Goal: Information Seeking & Learning: Learn about a topic

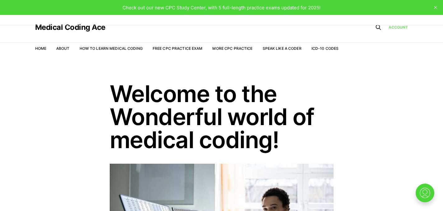
click at [398, 26] on link "Account" at bounding box center [399, 27] width 20 height 6
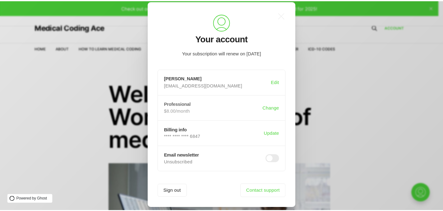
scroll to position [17, 0]
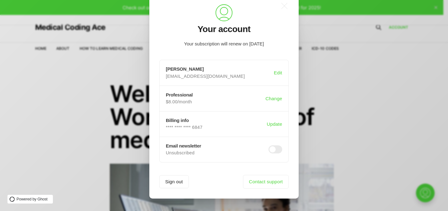
click at [0, 124] on div ".a{fill:none;stroke:currentColor;stroke-linecap:round;stroke-linejoin:round;str…" at bounding box center [228, 105] width 457 height 211
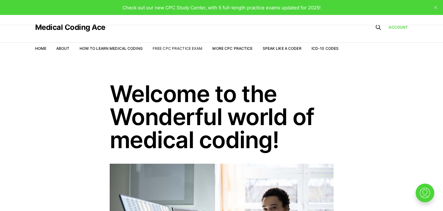
click at [164, 47] on link "Free CPC Practice Exam" at bounding box center [178, 48] width 50 height 5
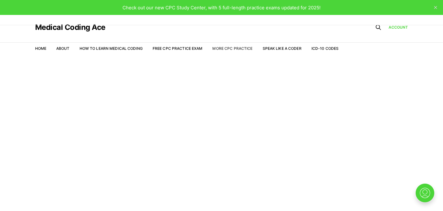
click at [227, 48] on link "More CPC Practice" at bounding box center [232, 48] width 40 height 5
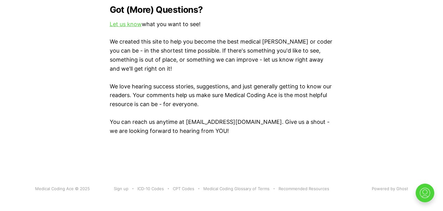
scroll to position [667, 0]
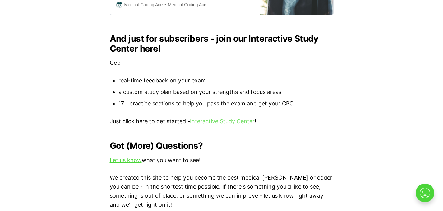
click at [217, 120] on link "Interactive Study Center" at bounding box center [222, 121] width 65 height 7
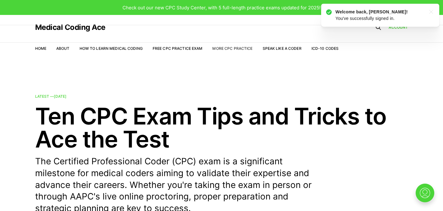
click at [242, 49] on link "More CPC Practice" at bounding box center [232, 48] width 40 height 5
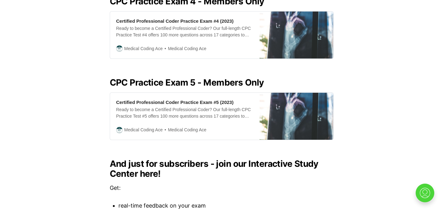
scroll to position [689, 0]
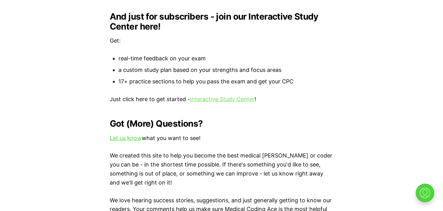
click at [252, 101] on link "Interactive Study Center" at bounding box center [222, 99] width 65 height 7
